Goal: Task Accomplishment & Management: Use online tool/utility

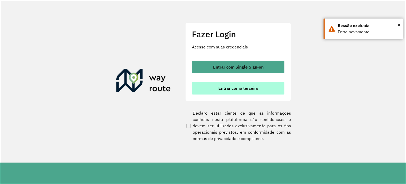
click at [238, 86] on span "Entrar como terceiro" at bounding box center [238, 88] width 40 height 4
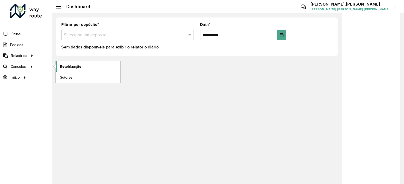
click at [68, 66] on span "Roteirização" at bounding box center [70, 67] width 21 height 6
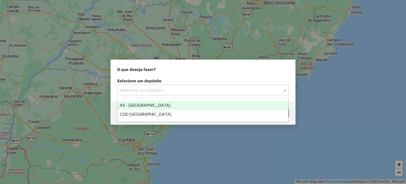
click at [163, 87] on input "text" at bounding box center [198, 90] width 156 height 6
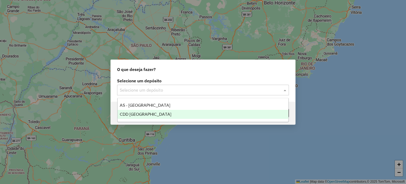
click at [169, 113] on div "CDD [GEOGRAPHIC_DATA]" at bounding box center [203, 114] width 171 height 9
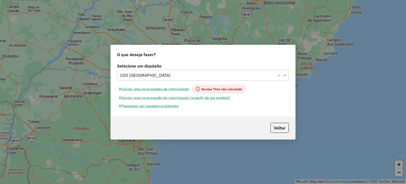
click at [172, 107] on button "Pesquisar por sessões existentes" at bounding box center [149, 106] width 64 height 8
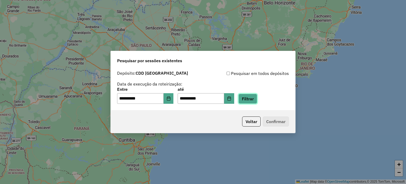
click at [257, 102] on button "Filtrar" at bounding box center [247, 99] width 19 height 10
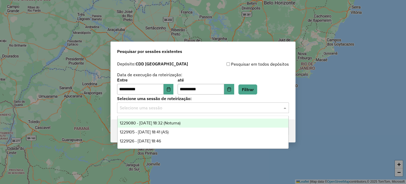
click at [171, 107] on input "text" at bounding box center [198, 108] width 156 height 6
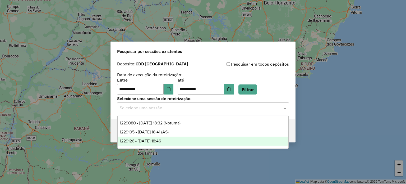
click at [179, 138] on div "1229126 - [DATE] 18:46" at bounding box center [203, 140] width 171 height 9
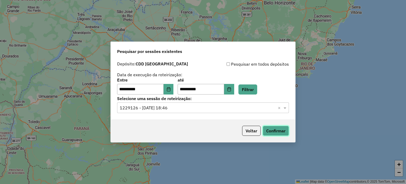
click at [285, 133] on button "Confirmar" at bounding box center [276, 131] width 26 height 10
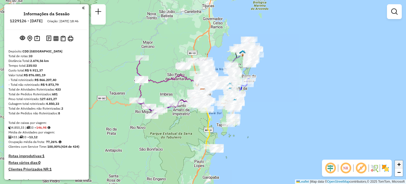
click at [399, 163] on span "+" at bounding box center [398, 164] width 3 height 7
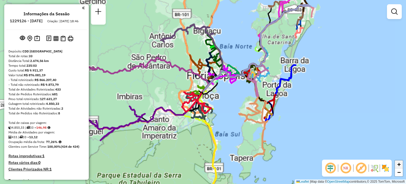
click at [399, 163] on span "+" at bounding box center [398, 164] width 3 height 7
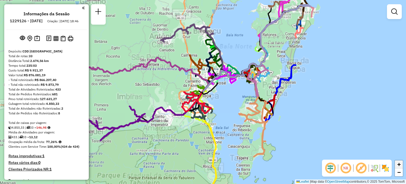
click at [399, 163] on span "+" at bounding box center [398, 164] width 3 height 7
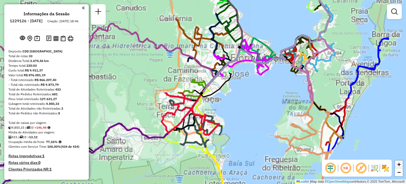
click at [399, 163] on span "+" at bounding box center [398, 164] width 3 height 7
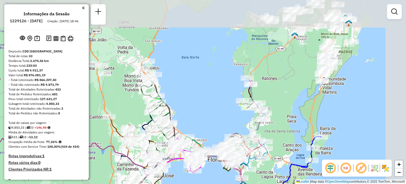
drag, startPoint x: 369, startPoint y: 69, endPoint x: 301, endPoint y: 167, distance: 118.8
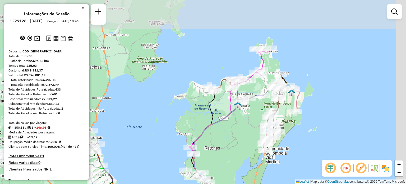
drag, startPoint x: 336, startPoint y: 75, endPoint x: 279, endPoint y: 145, distance: 90.0
click at [279, 145] on div "Janela de atendimento Grade de atendimento Capacidade Transportadoras Veículos …" at bounding box center [203, 92] width 406 height 184
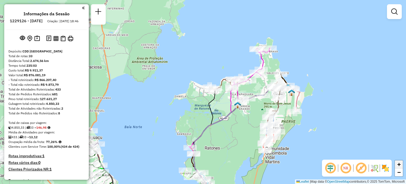
click at [401, 165] on link "+" at bounding box center [399, 164] width 8 height 8
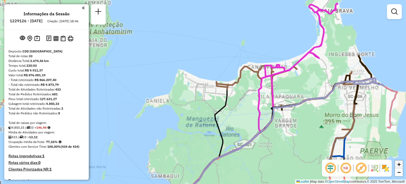
click at [401, 165] on link "+" at bounding box center [399, 164] width 8 height 8
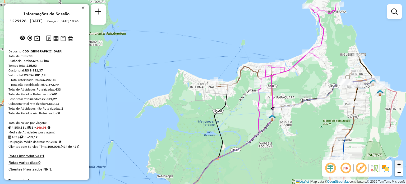
click at [401, 165] on link "+" at bounding box center [399, 164] width 8 height 8
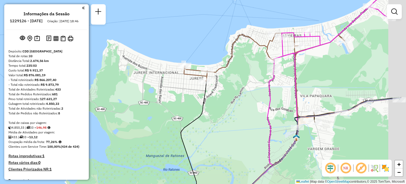
drag, startPoint x: 339, startPoint y: 91, endPoint x: 270, endPoint y: 83, distance: 70.2
click at [270, 83] on icon at bounding box center [315, 86] width 163 height 220
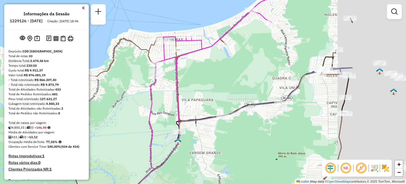
drag, startPoint x: 293, startPoint y: 80, endPoint x: 197, endPoint y: 86, distance: 97.0
click at [197, 86] on div "Janela de atendimento Grade de atendimento Capacidade Transportadoras Veículos …" at bounding box center [203, 92] width 406 height 184
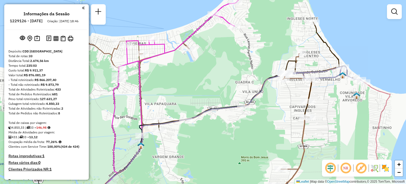
drag, startPoint x: 310, startPoint y: 97, endPoint x: 243, endPoint y: 107, distance: 67.1
click at [243, 107] on div "Janela de atendimento Grade de atendimento Capacidade Transportadoras Veículos …" at bounding box center [203, 92] width 406 height 184
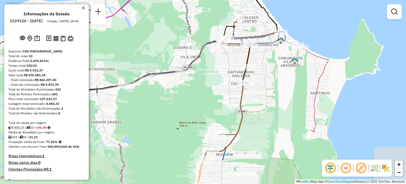
drag, startPoint x: 326, startPoint y: 110, endPoint x: 295, endPoint y: 64, distance: 55.4
click at [295, 64] on div "Janela de atendimento Grade de atendimento Capacidade Transportadoras Veículos …" at bounding box center [203, 92] width 406 height 184
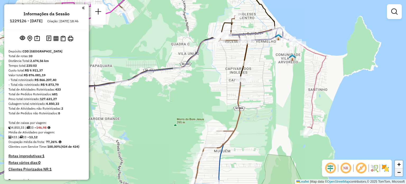
click at [399, 171] on span "−" at bounding box center [398, 172] width 3 height 7
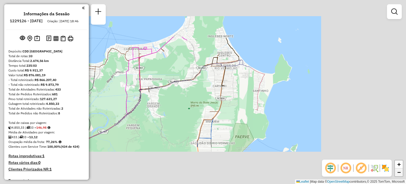
click at [399, 171] on span "−" at bounding box center [398, 172] width 3 height 7
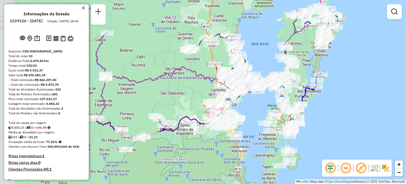
drag, startPoint x: 190, startPoint y: 126, endPoint x: 311, endPoint y: 56, distance: 139.8
click at [311, 56] on div "Janela de atendimento Grade de atendimento Capacidade Transportadoras Veículos …" at bounding box center [203, 92] width 406 height 184
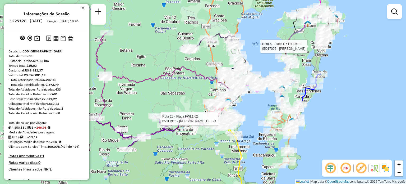
select select "**********"
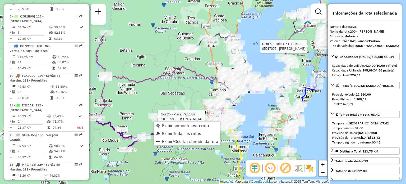
scroll to position [919, 0]
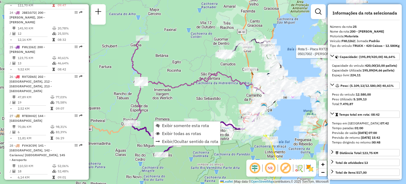
drag, startPoint x: 126, startPoint y: 77, endPoint x: 172, endPoint y: 81, distance: 46.2
click at [172, 81] on icon at bounding box center [206, 89] width 131 height 34
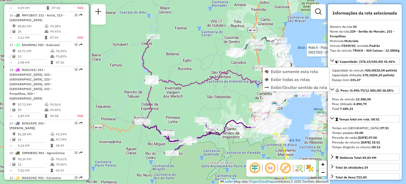
scroll to position [476, 0]
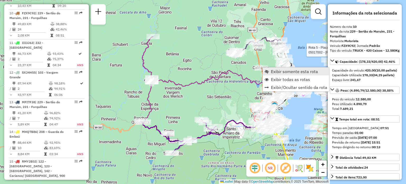
click at [269, 72] on link "Exibir somente esta rota" at bounding box center [296, 71] width 66 height 8
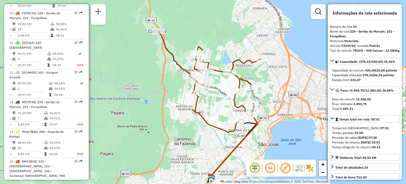
drag, startPoint x: 264, startPoint y: 56, endPoint x: 271, endPoint y: 70, distance: 15.5
click at [271, 70] on div "Janela de atendimento Grade de atendimento Capacidade Transportadoras Veículos …" at bounding box center [203, 92] width 406 height 184
